Goal: Connect with others: Connect with others

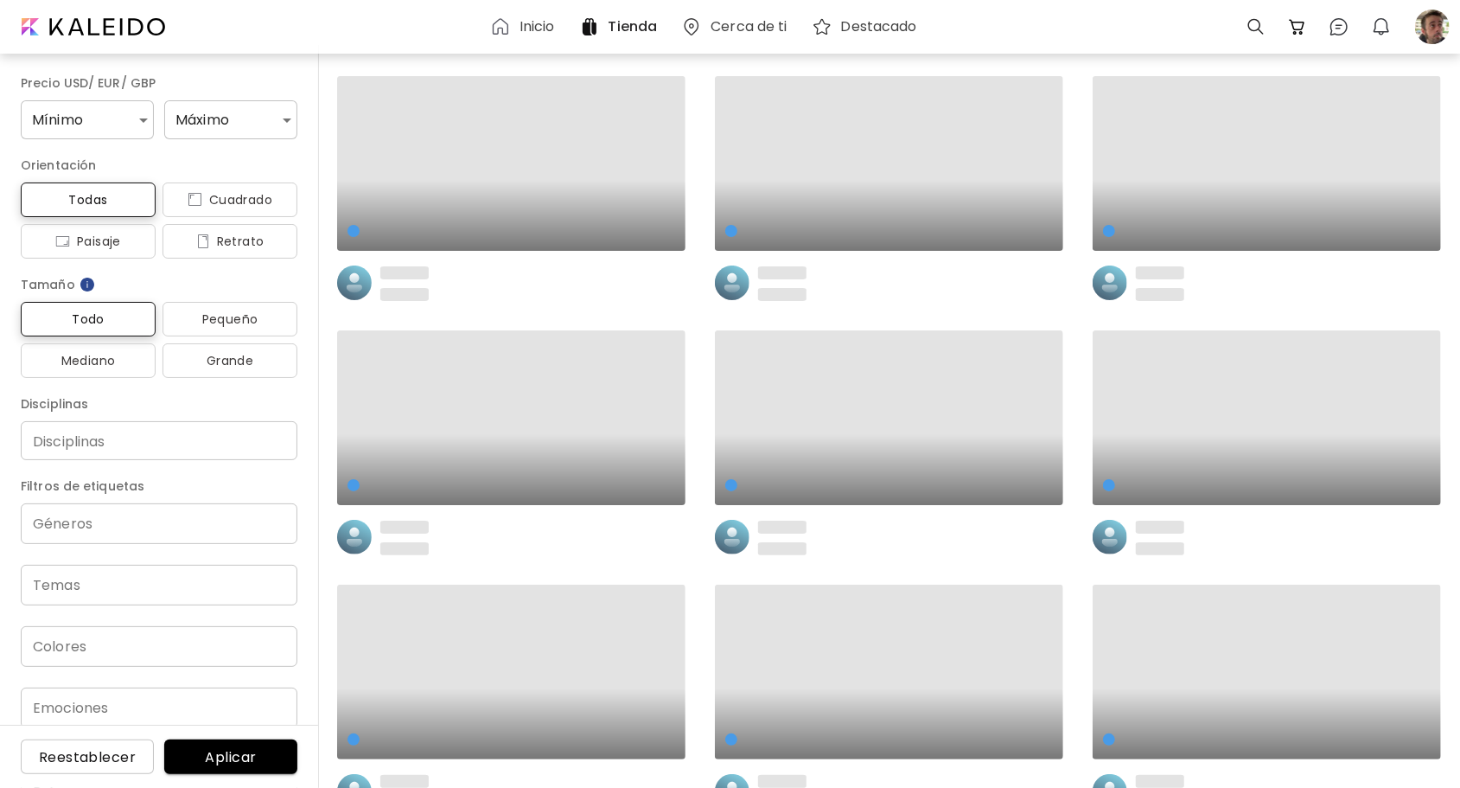
click at [538, 29] on h6 "Inicio" at bounding box center [537, 27] width 35 height 14
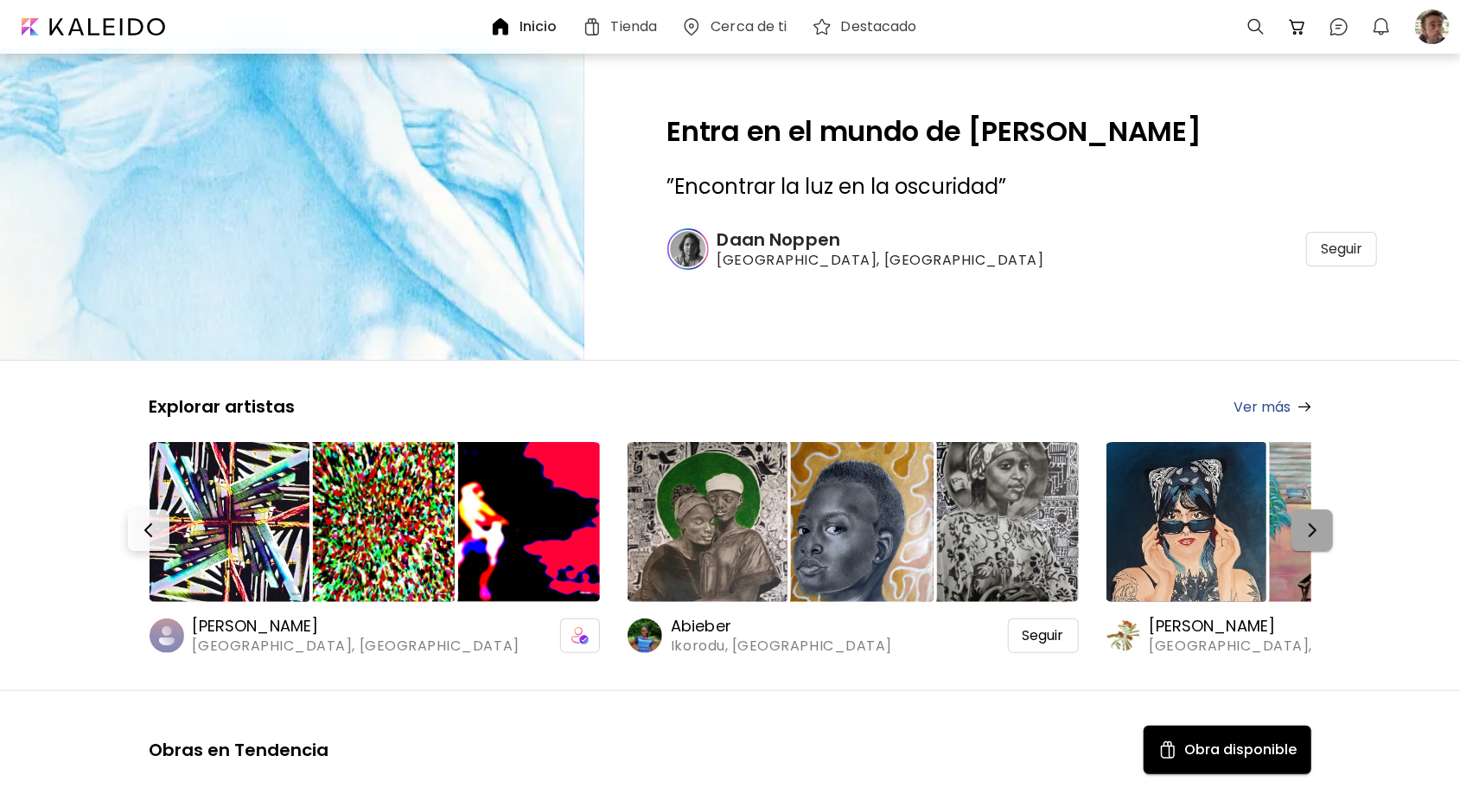
click at [1321, 536] on img "button" at bounding box center [1312, 530] width 21 height 21
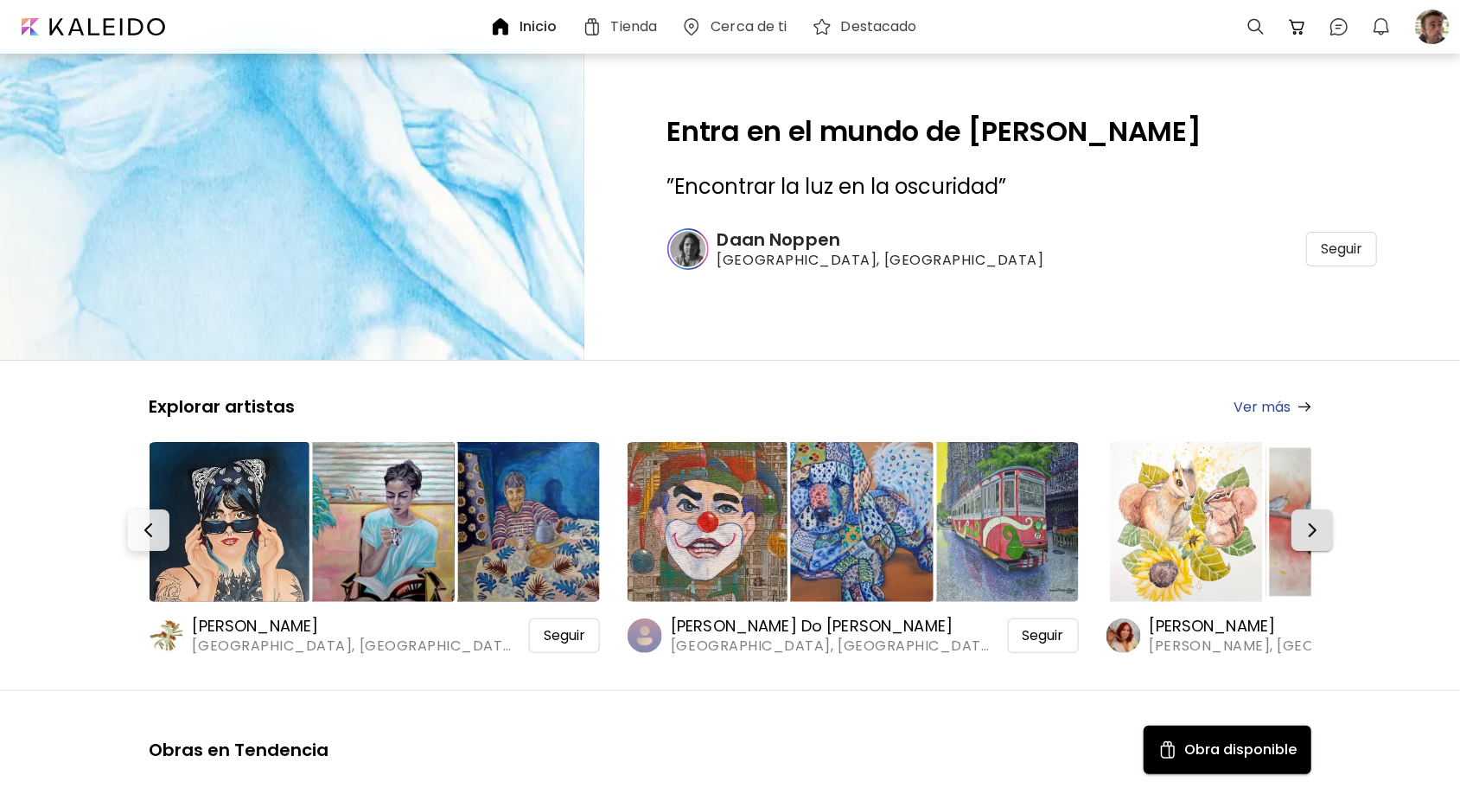
click at [1321, 536] on img "button" at bounding box center [1312, 530] width 21 height 21
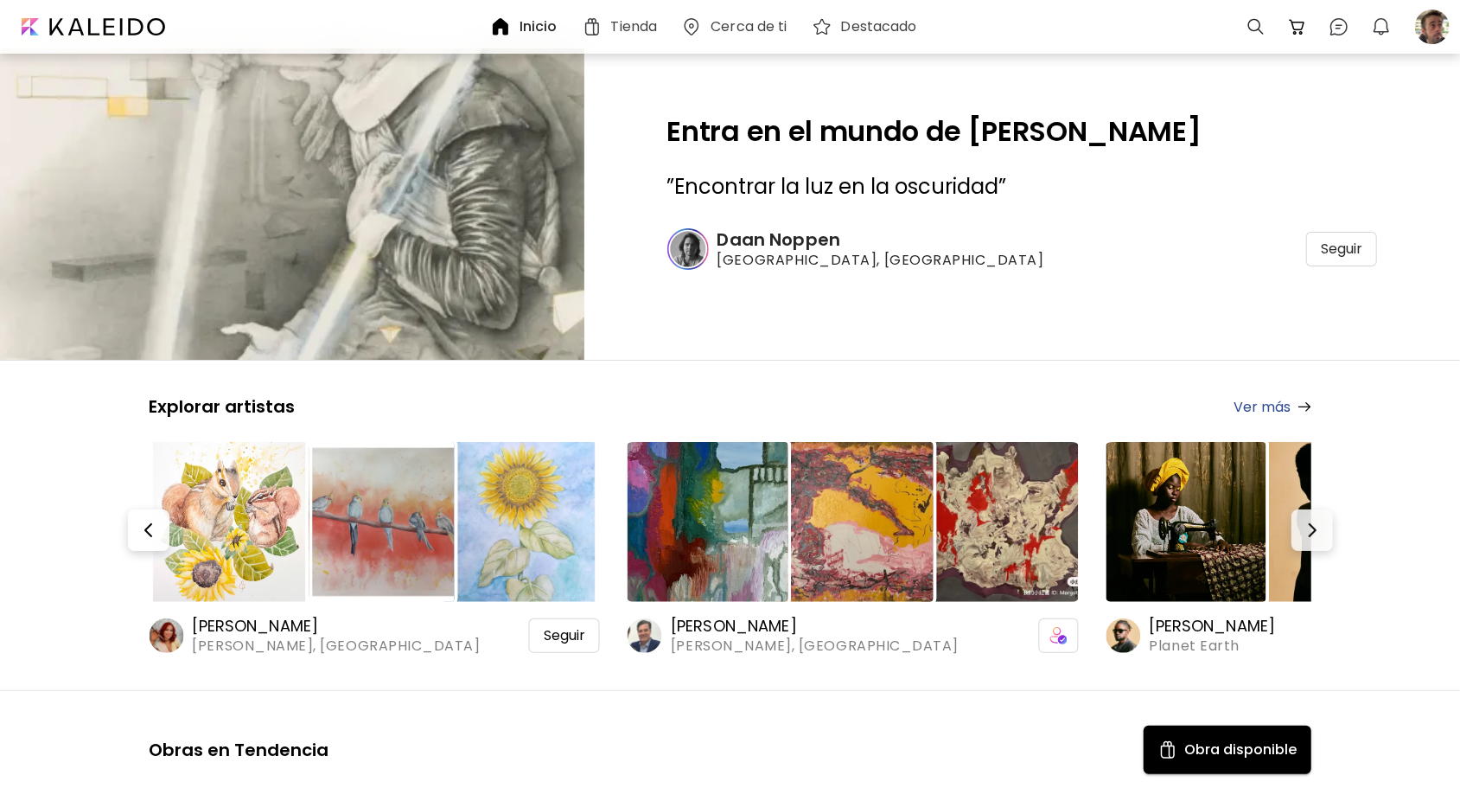
click at [263, 622] on h6 "[PERSON_NAME]" at bounding box center [336, 626] width 288 height 21
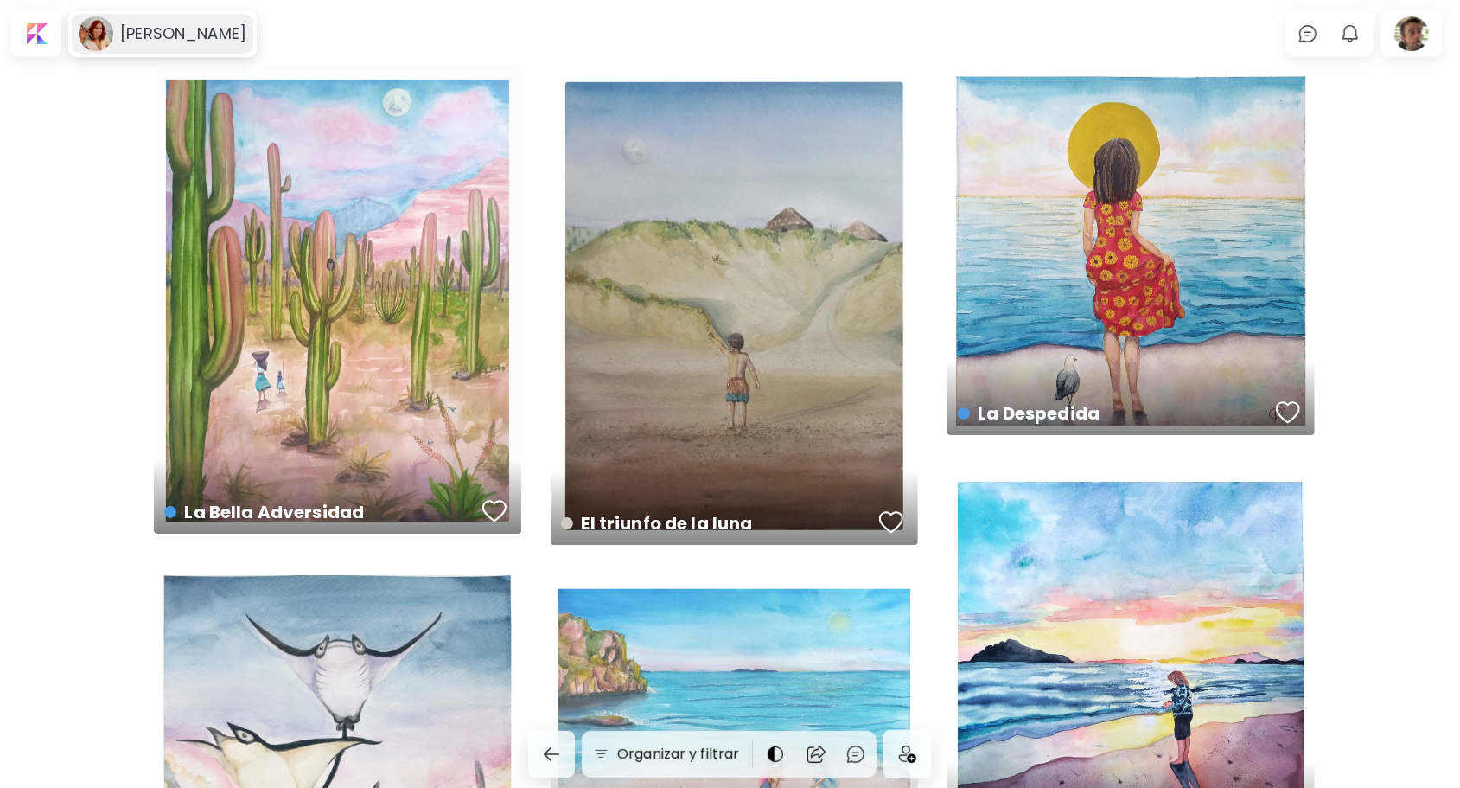
click at [204, 34] on h6 "[PERSON_NAME]" at bounding box center [183, 33] width 126 height 21
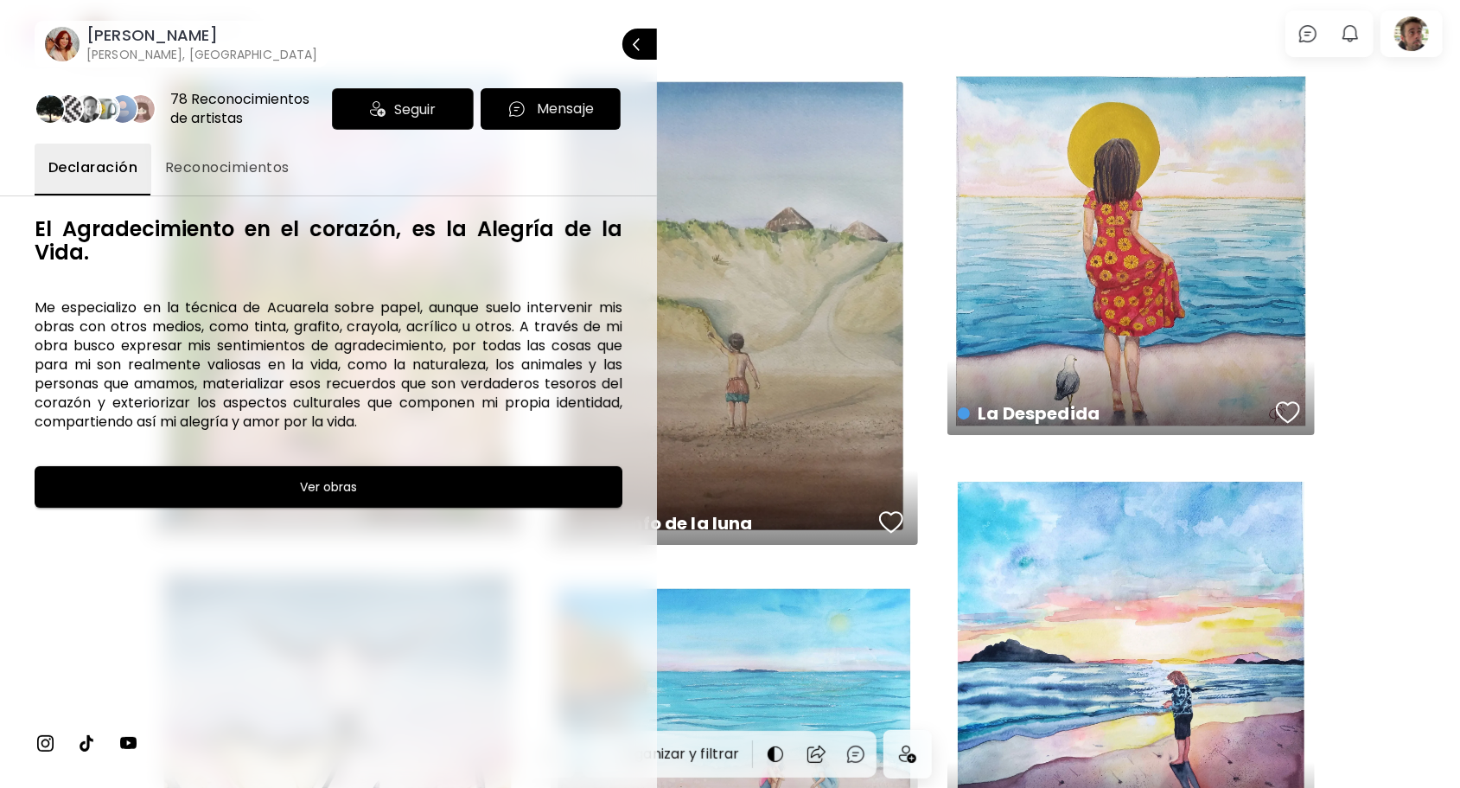
click at [418, 111] on span "Seguir" at bounding box center [414, 110] width 41 height 22
click at [736, 52] on div at bounding box center [730, 394] width 1460 height 788
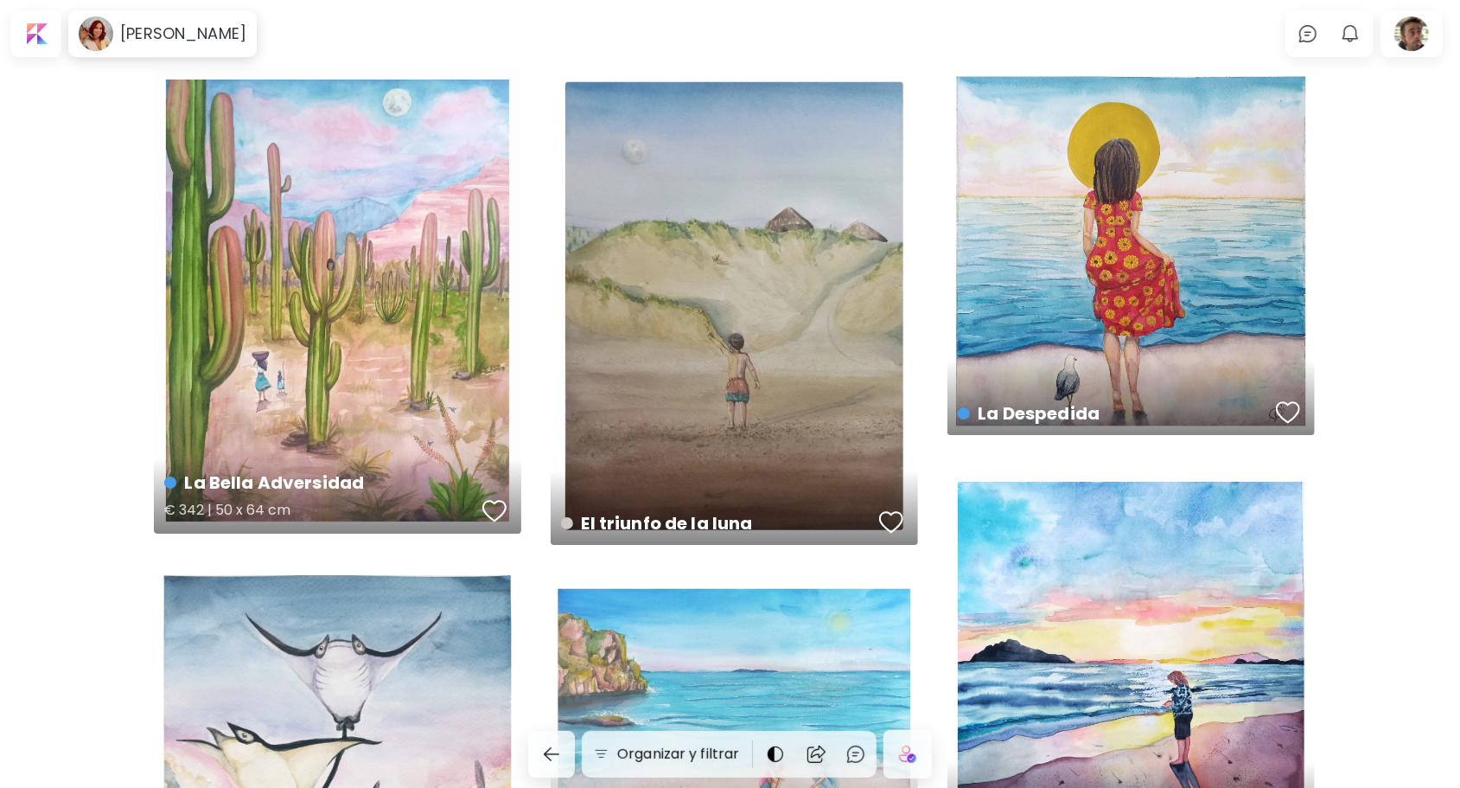
click at [488, 496] on button "button" at bounding box center [494, 511] width 33 height 35
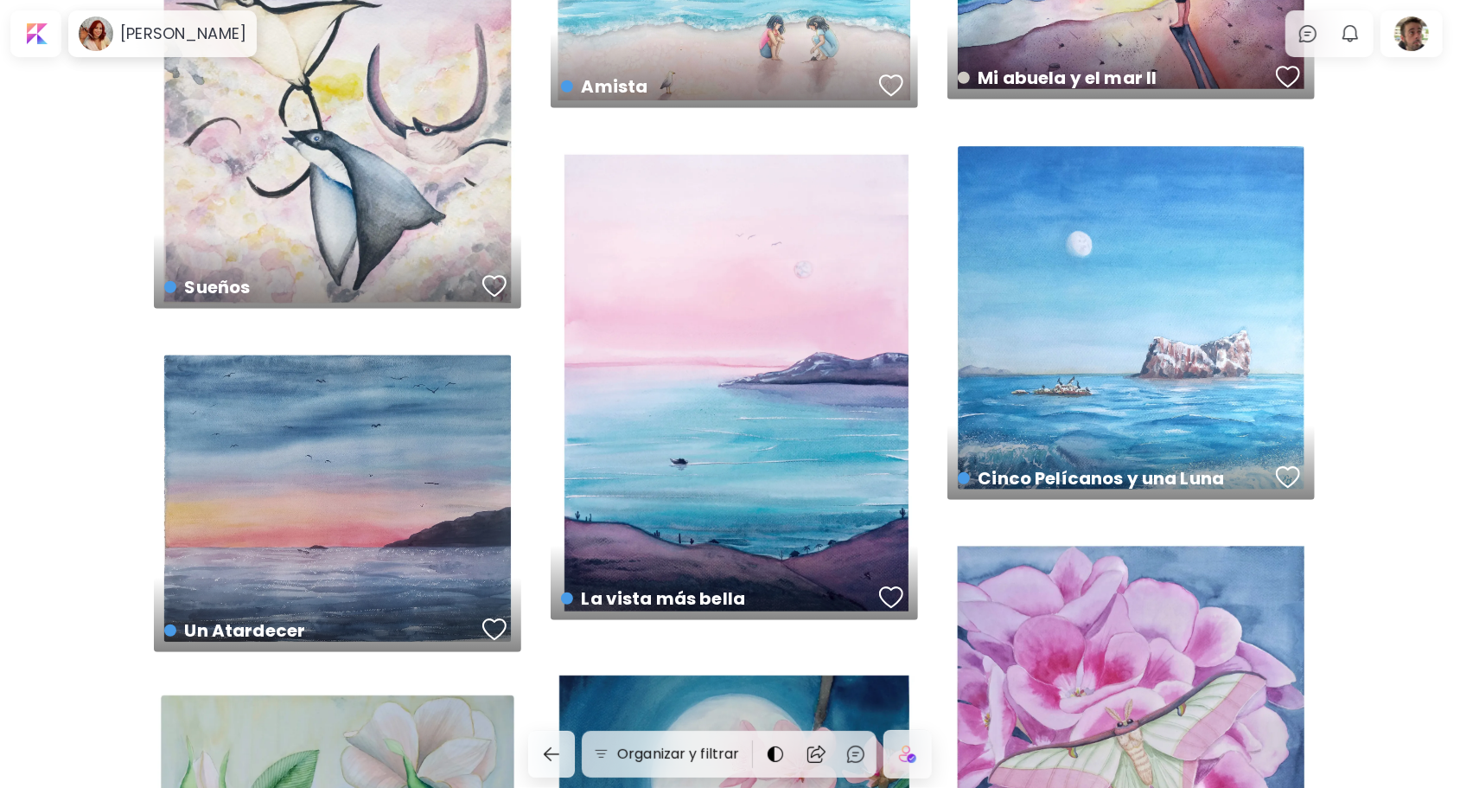
scroll to position [778, 0]
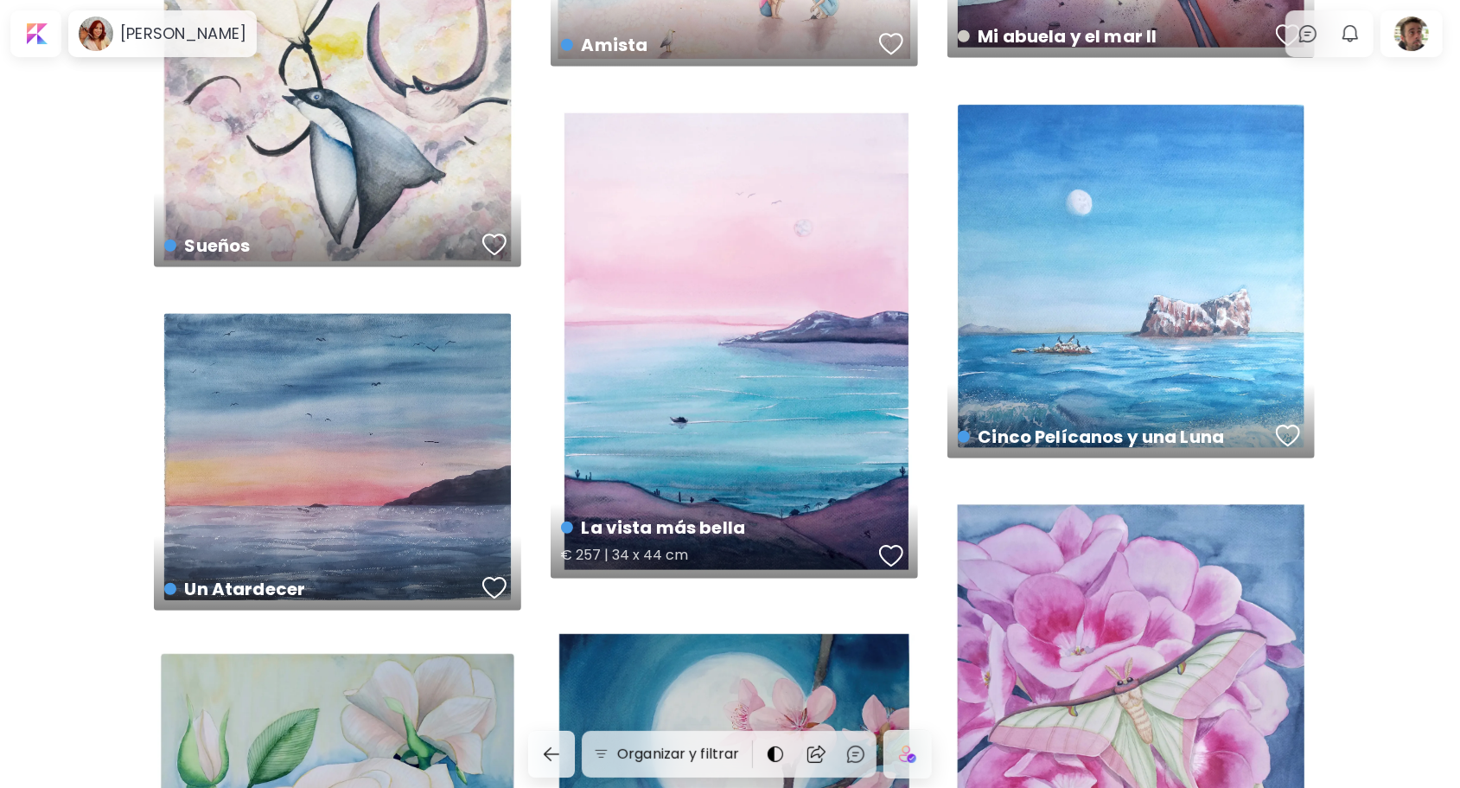
click at [892, 556] on div "button" at bounding box center [891, 556] width 24 height 26
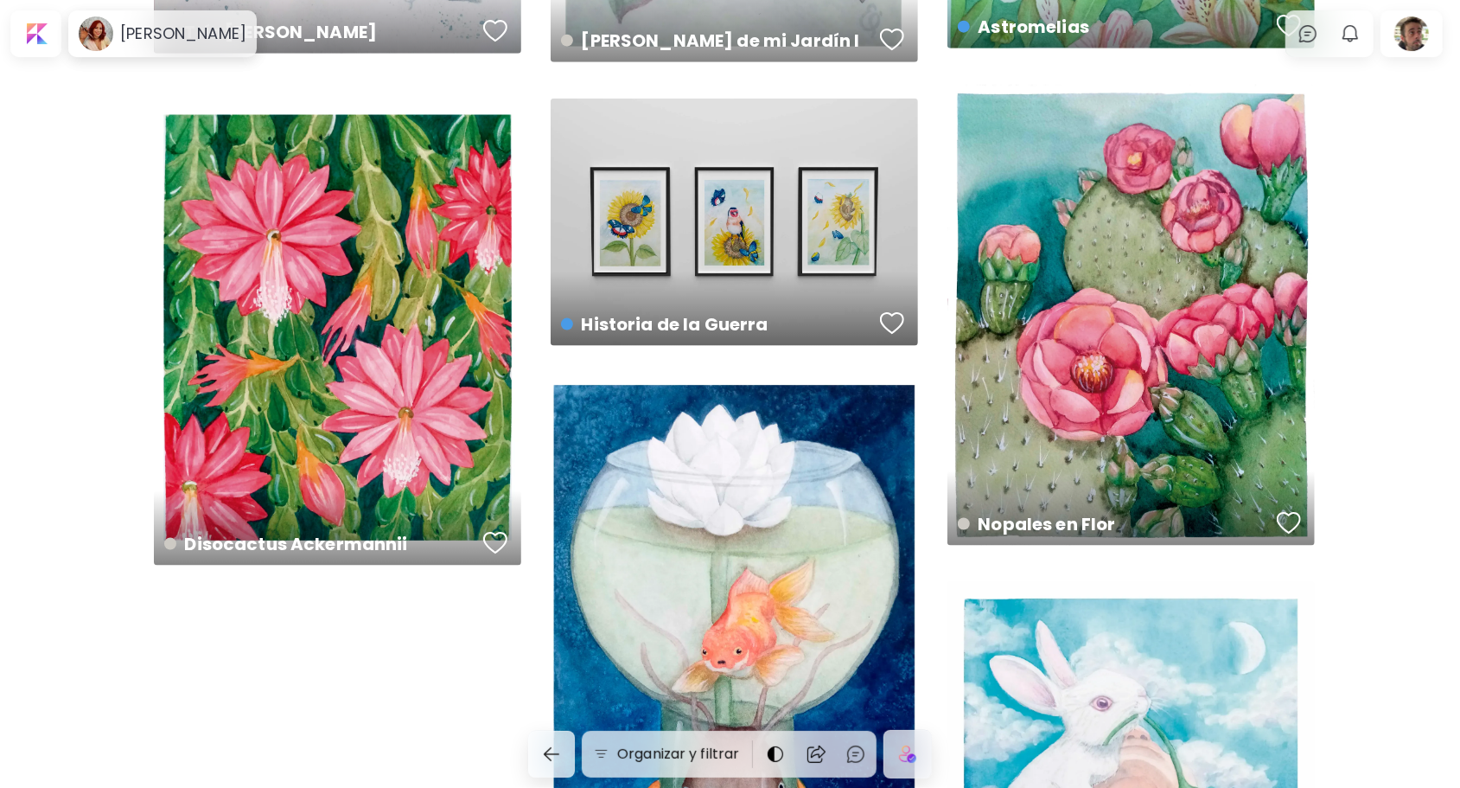
scroll to position [10201, 0]
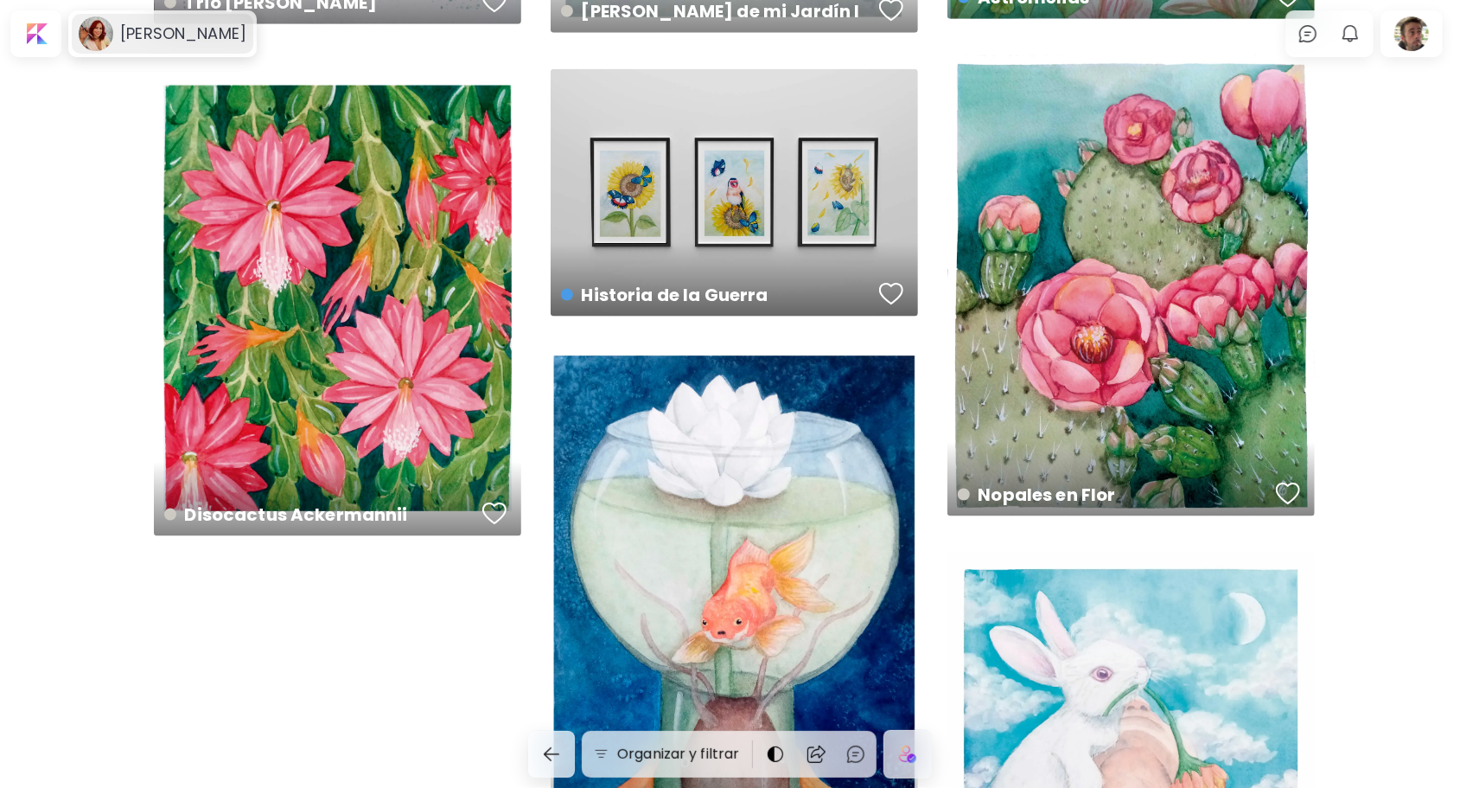
click at [204, 38] on h6 "[PERSON_NAME]" at bounding box center [183, 33] width 126 height 21
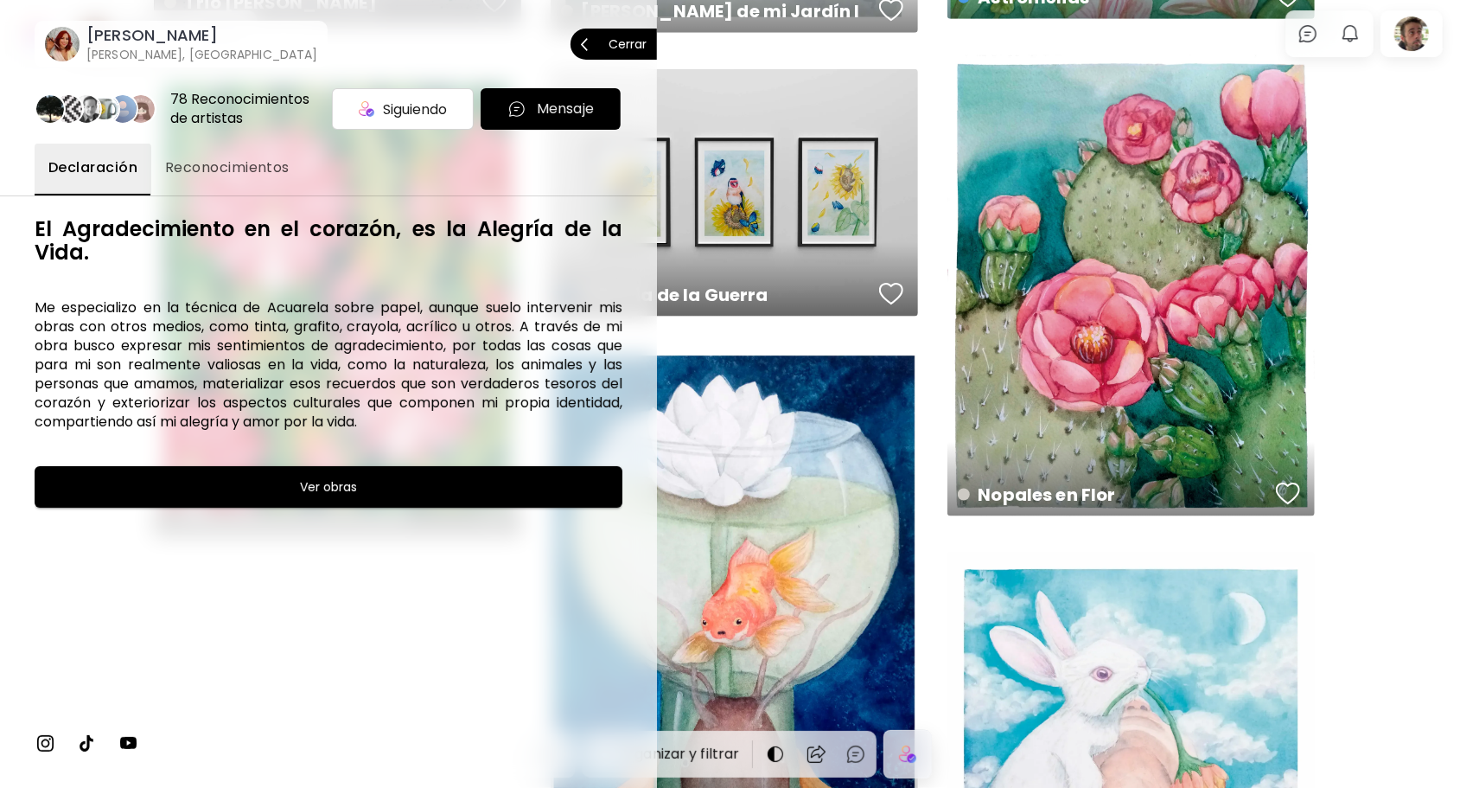
click at [43, 748] on img at bounding box center [45, 742] width 21 height 21
